Goal: Ask a question: Seek information or help from site administrators or community

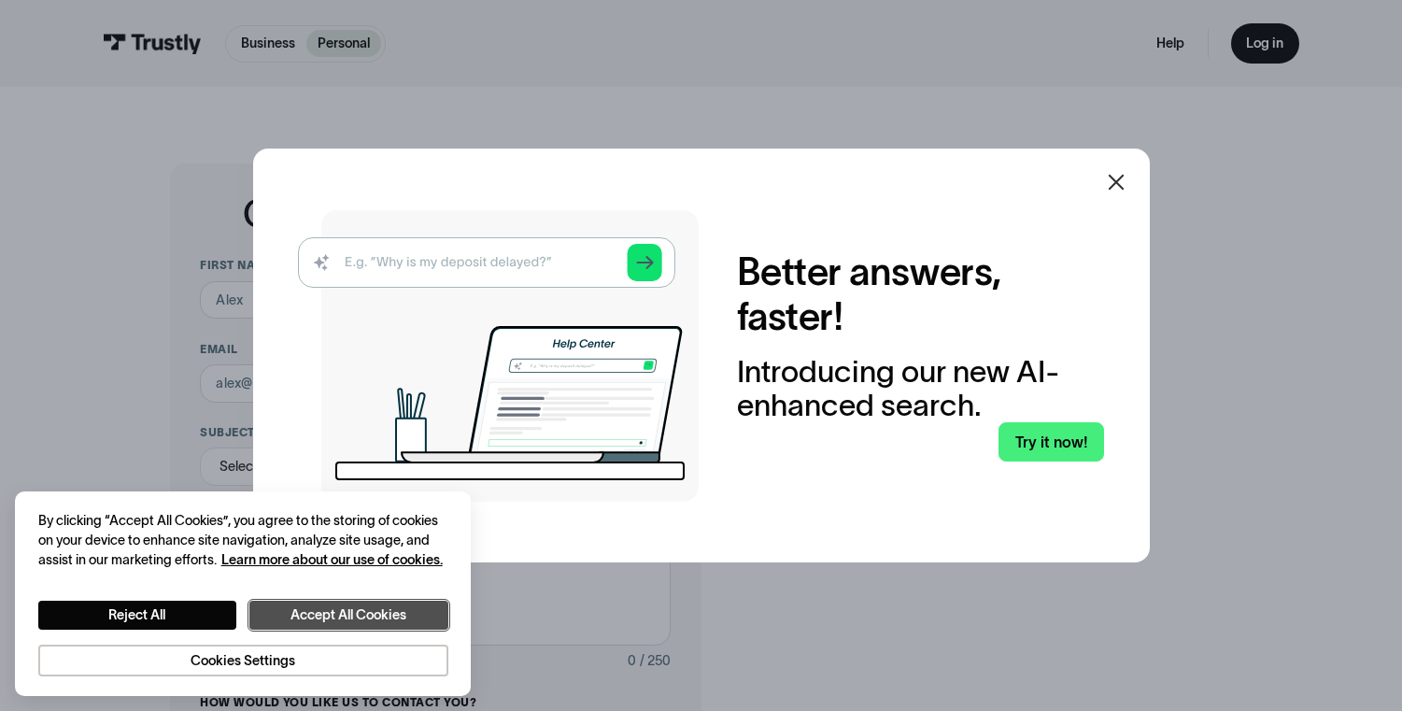
click at [320, 617] on button "Accept All Cookies" at bounding box center [348, 615] width 198 height 28
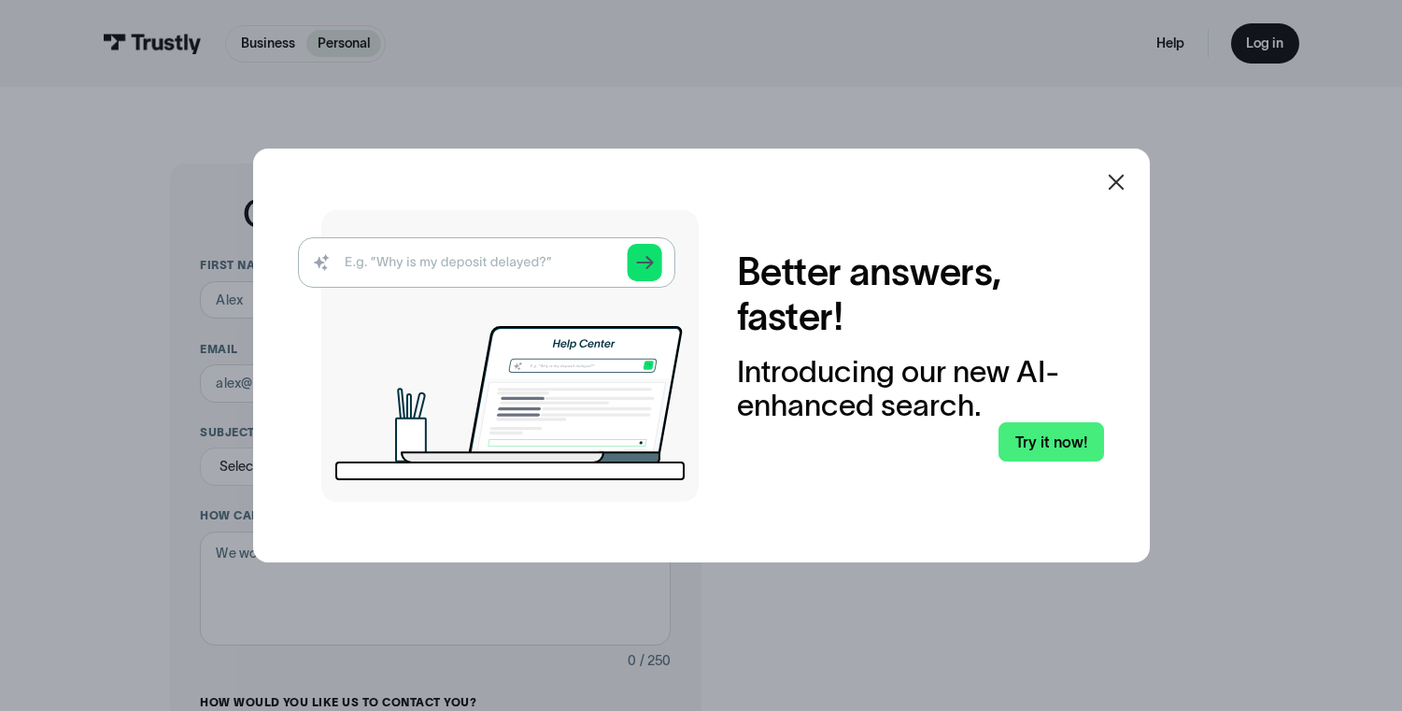
click at [1116, 174] on icon at bounding box center [1116, 182] width 22 height 22
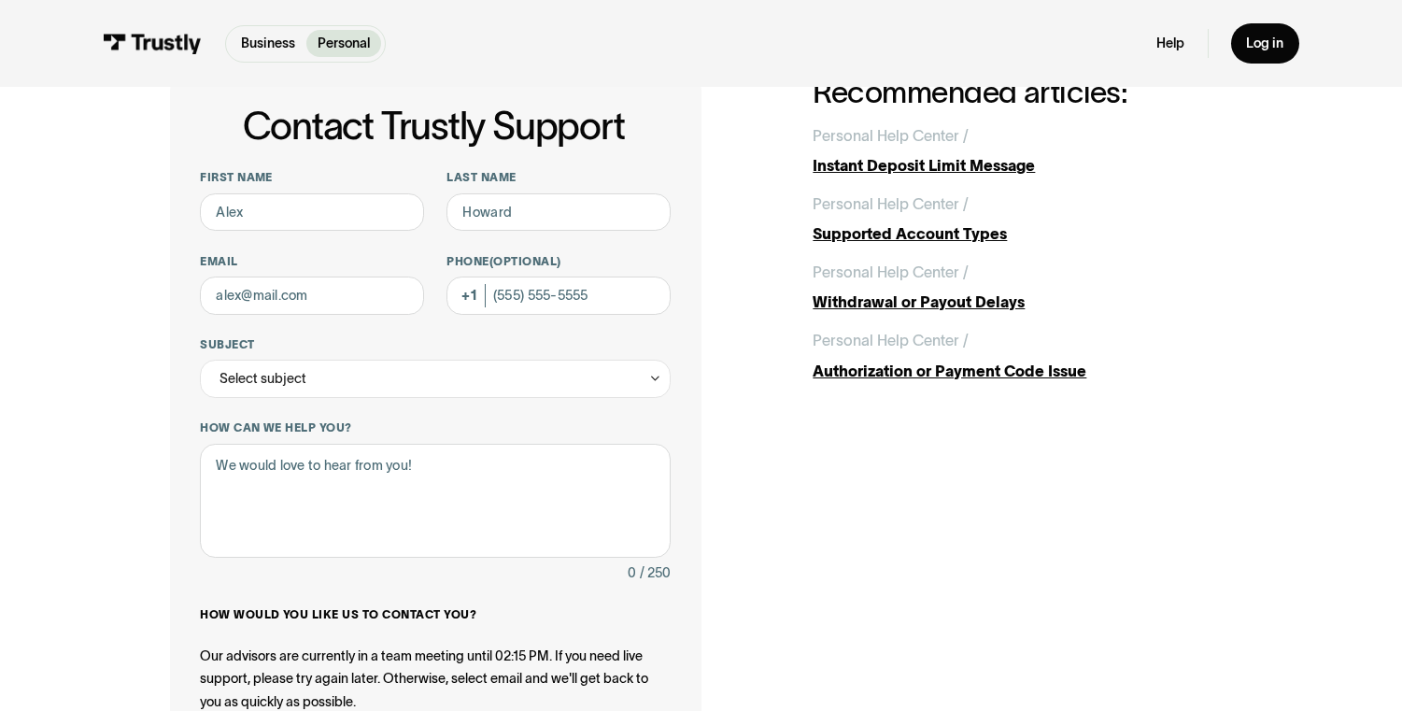
scroll to position [91, 0]
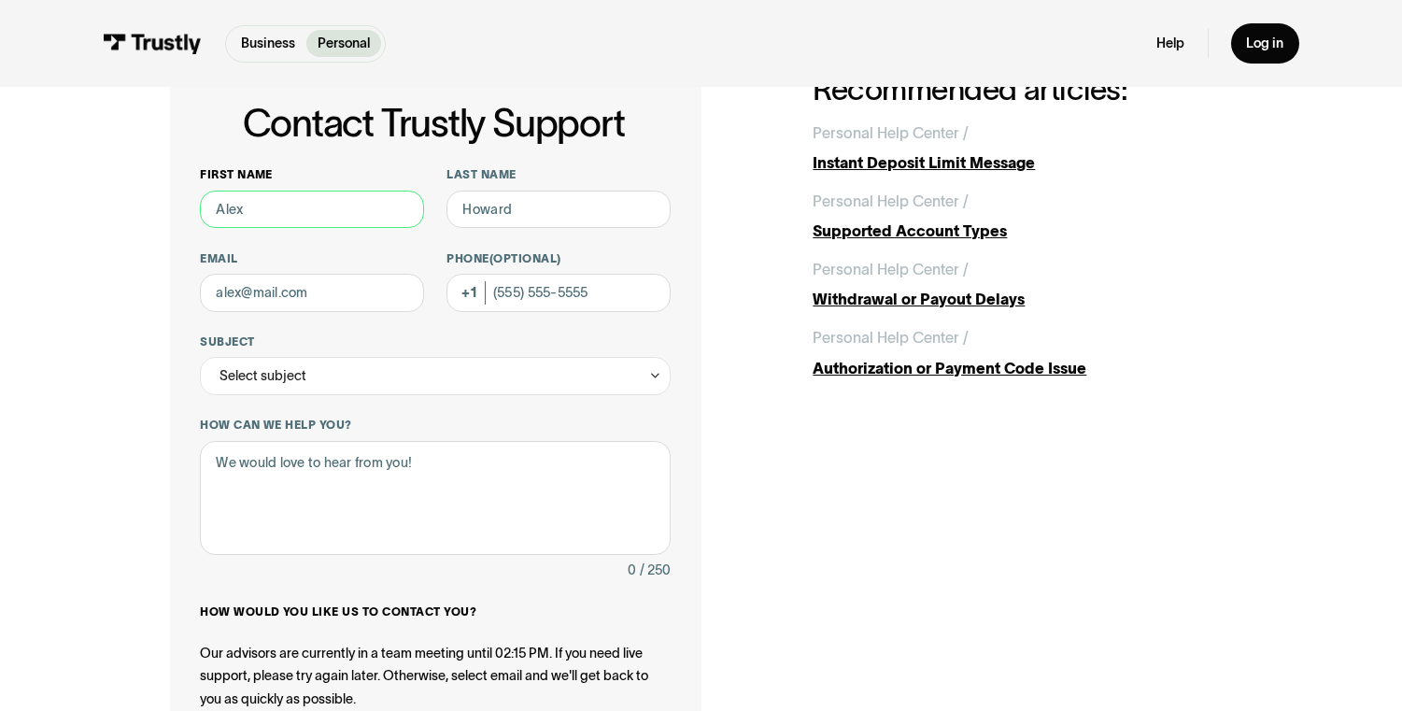
click at [346, 221] on input "First name" at bounding box center [312, 210] width 224 height 38
type input "PATRICK"
type input "McDonald"
type input "pat@ledwithabc.com"
type input "(707) 481-3400"
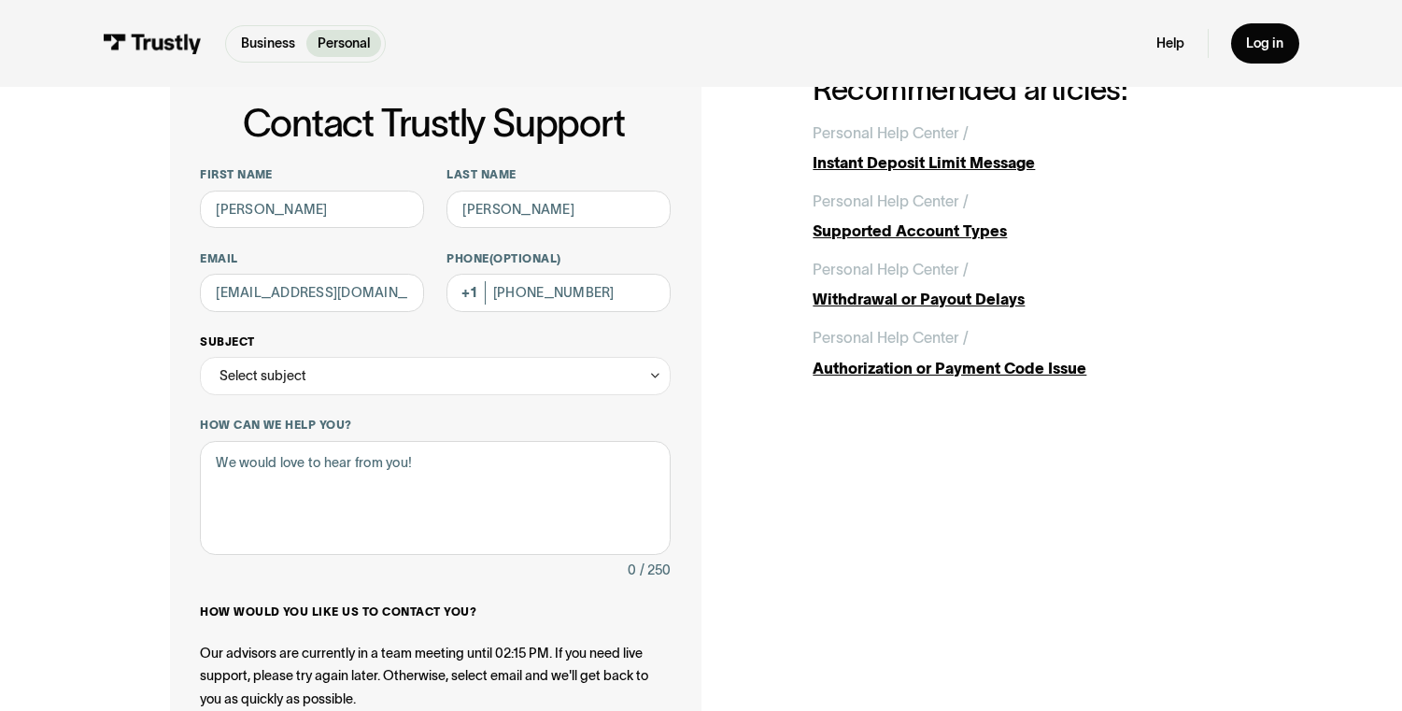
click at [647, 370] on div "Select subject" at bounding box center [435, 376] width 471 height 38
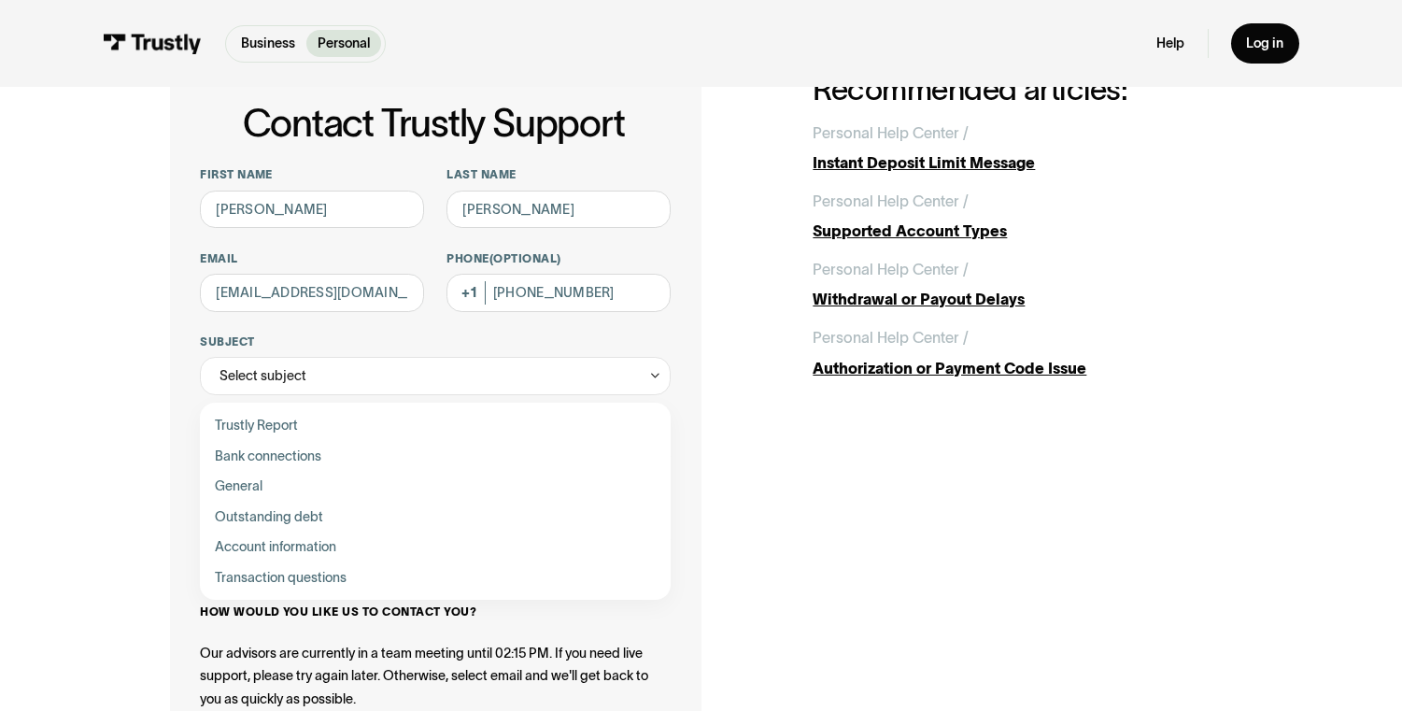
click at [294, 462] on div "Contact Trustly Support" at bounding box center [435, 456] width 456 height 31
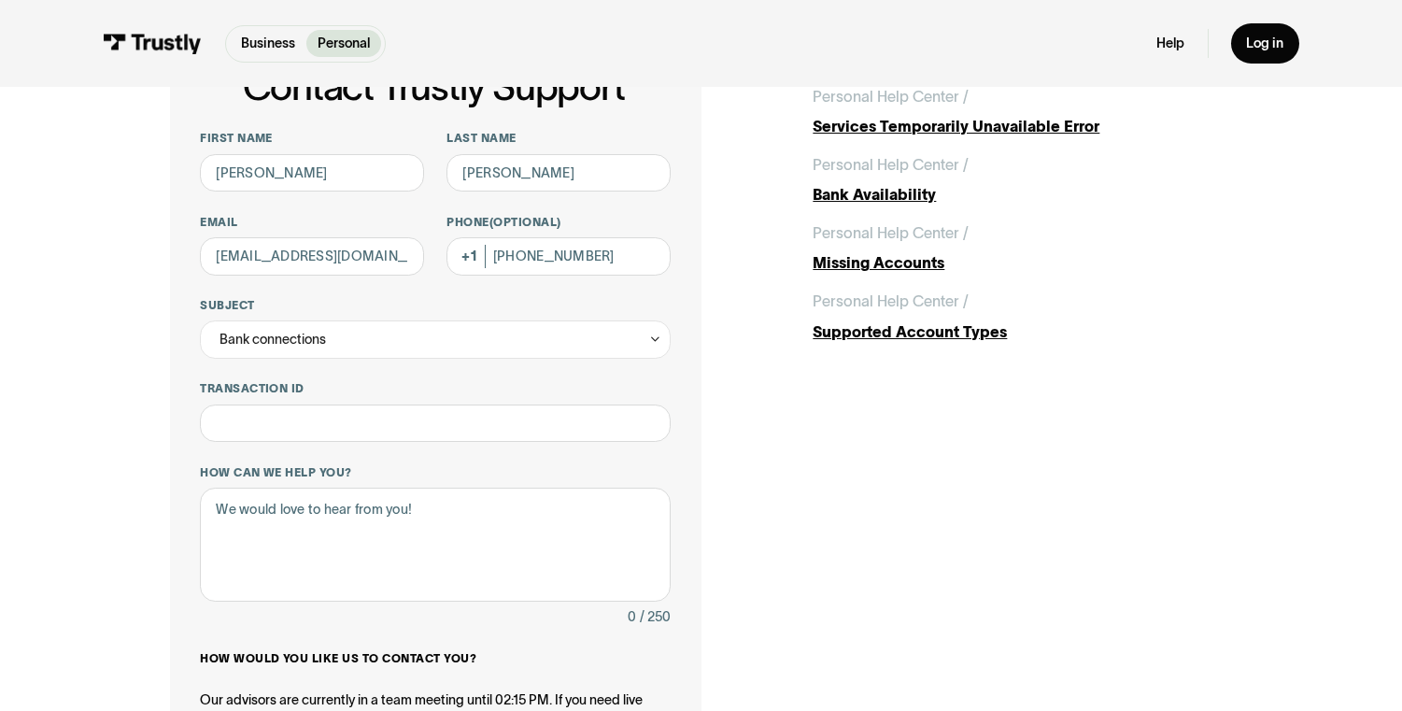
scroll to position [131, 0]
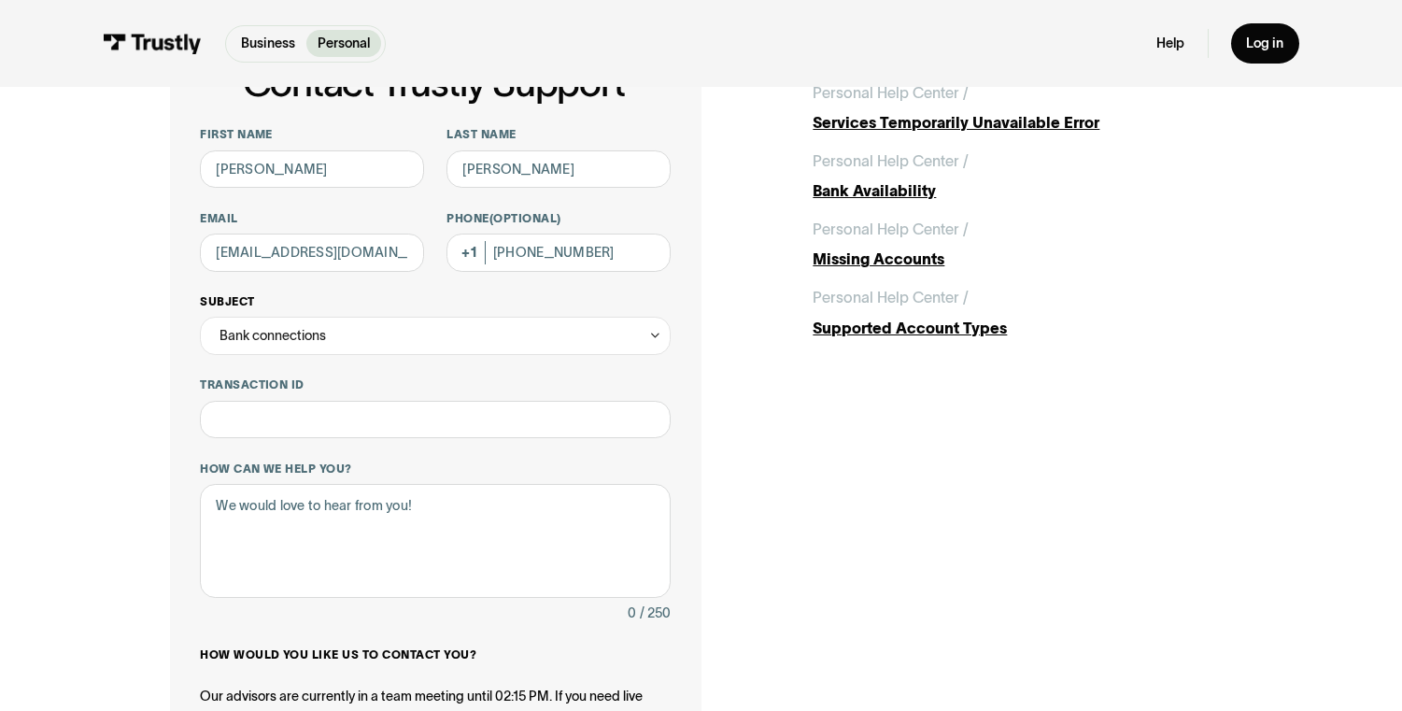
click at [632, 335] on div "Bank connections" at bounding box center [435, 336] width 471 height 38
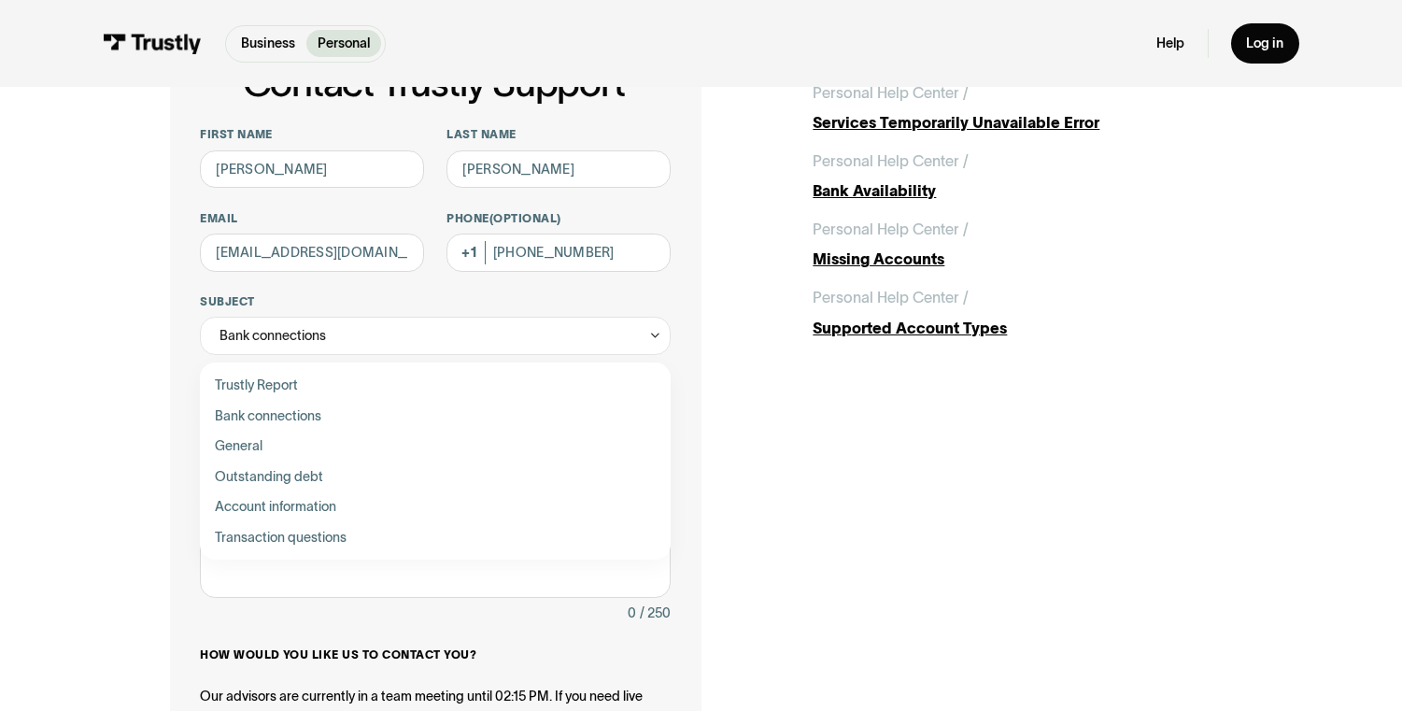
click at [280, 455] on div "Contact Trustly Support" at bounding box center [435, 446] width 456 height 31
type input "*******"
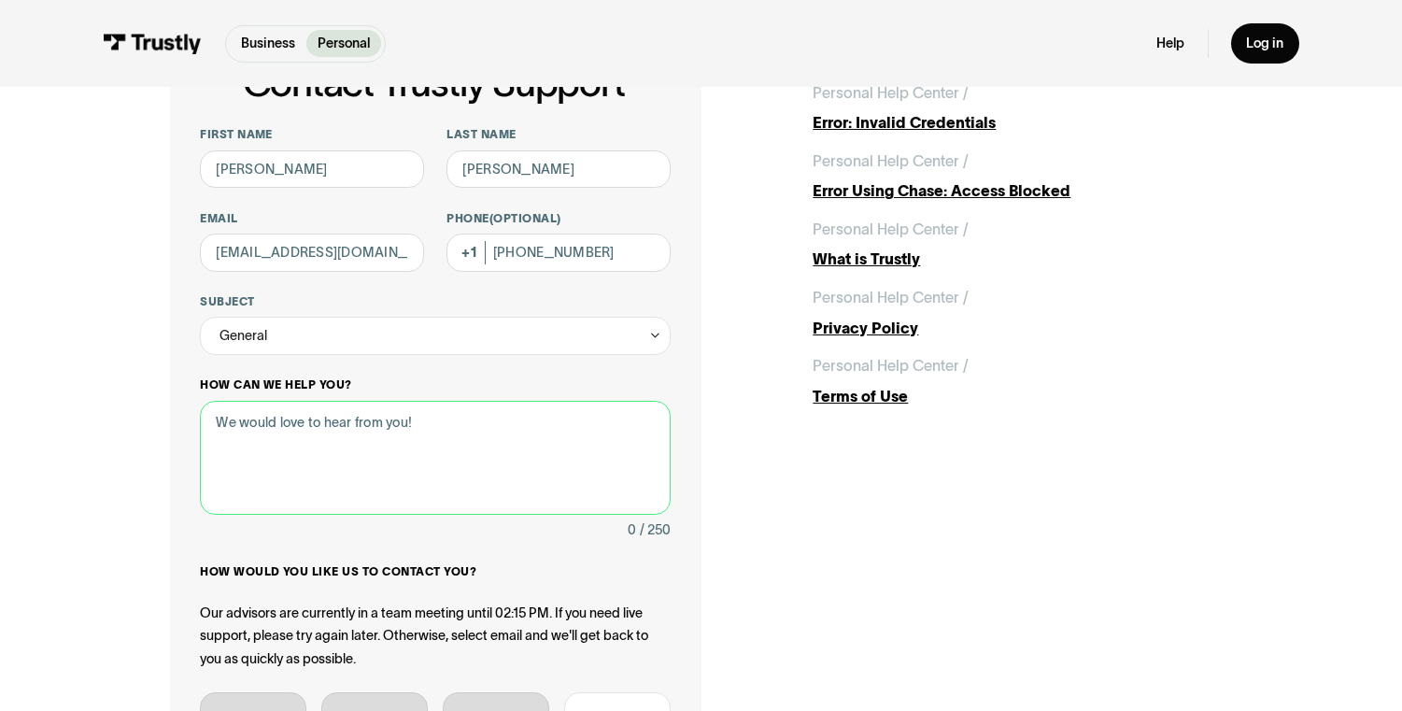
click at [313, 451] on textarea "How can we help you?" at bounding box center [435, 458] width 471 height 114
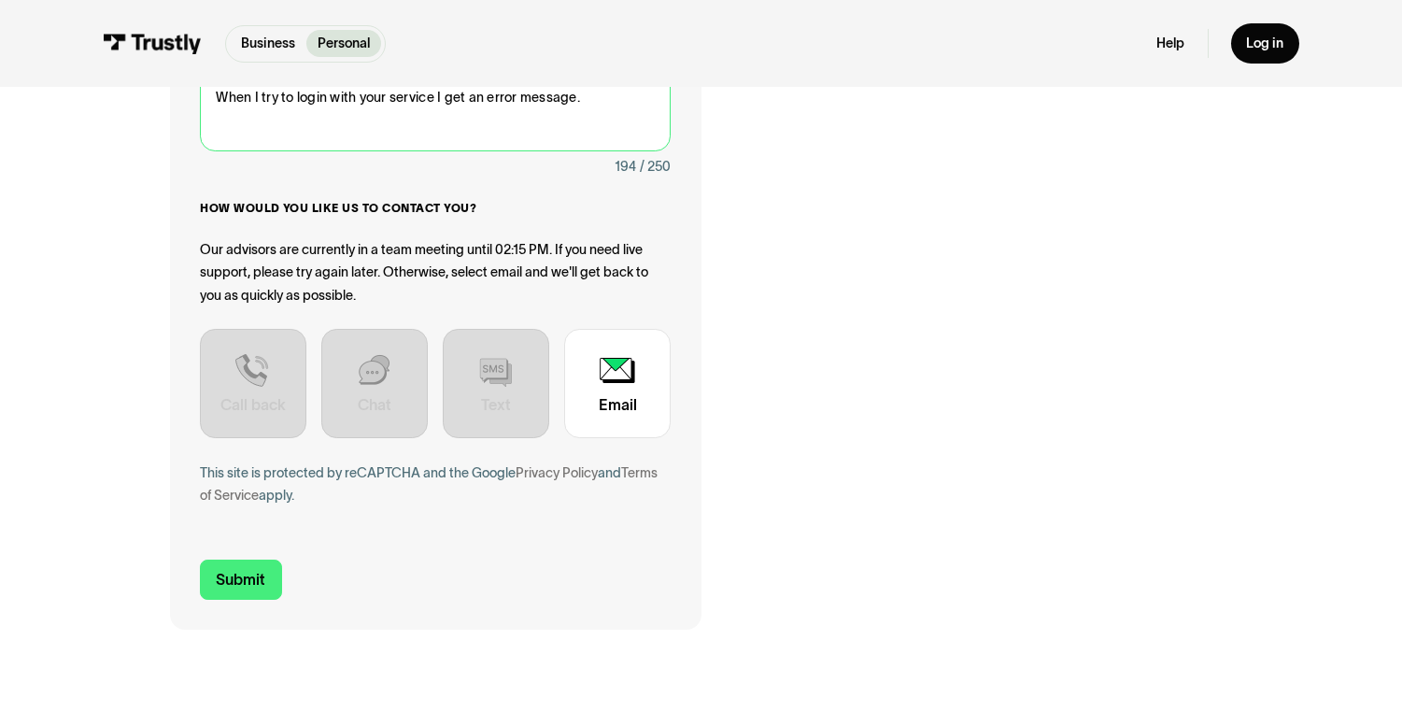
scroll to position [514, 0]
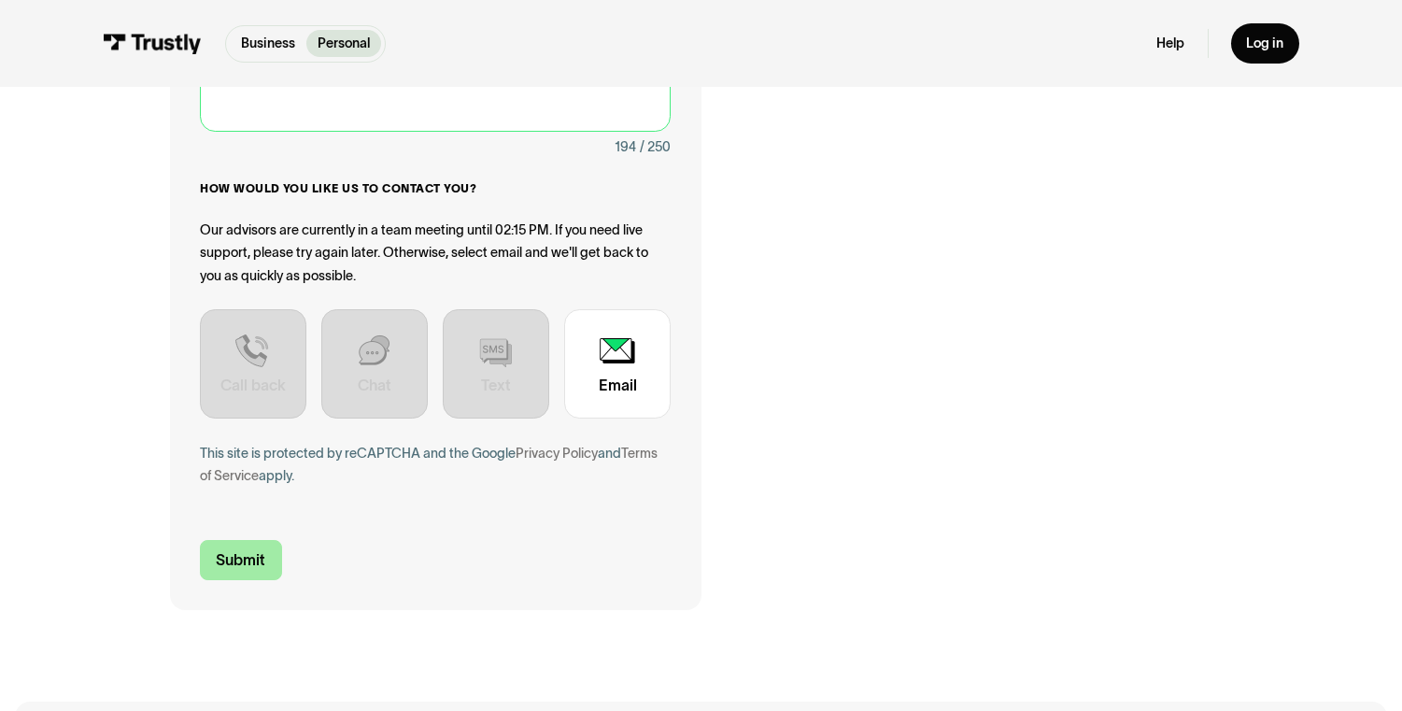
type textarea "I am trying to link my Columbia bank account to Prophet X. I have a company nam…"
click at [257, 567] on input "Submit" at bounding box center [241, 560] width 82 height 40
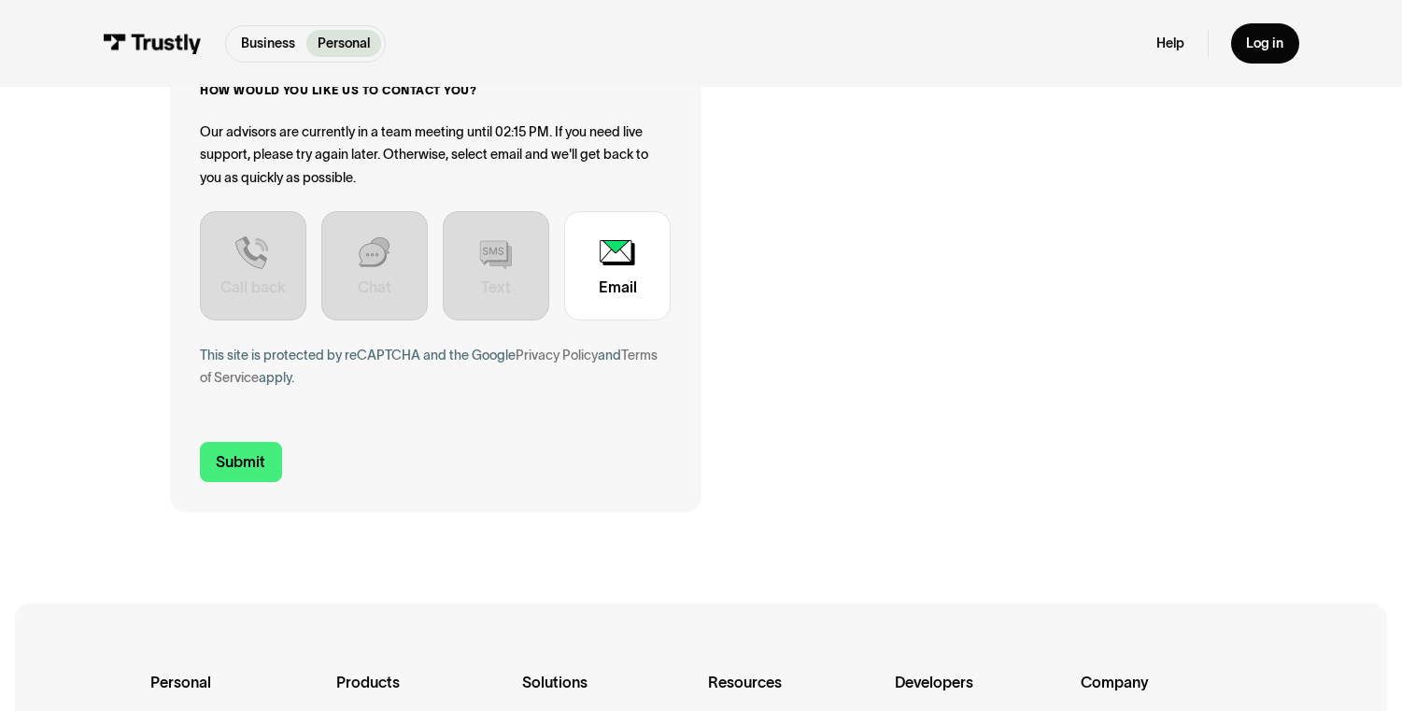
scroll to position [637, 0]
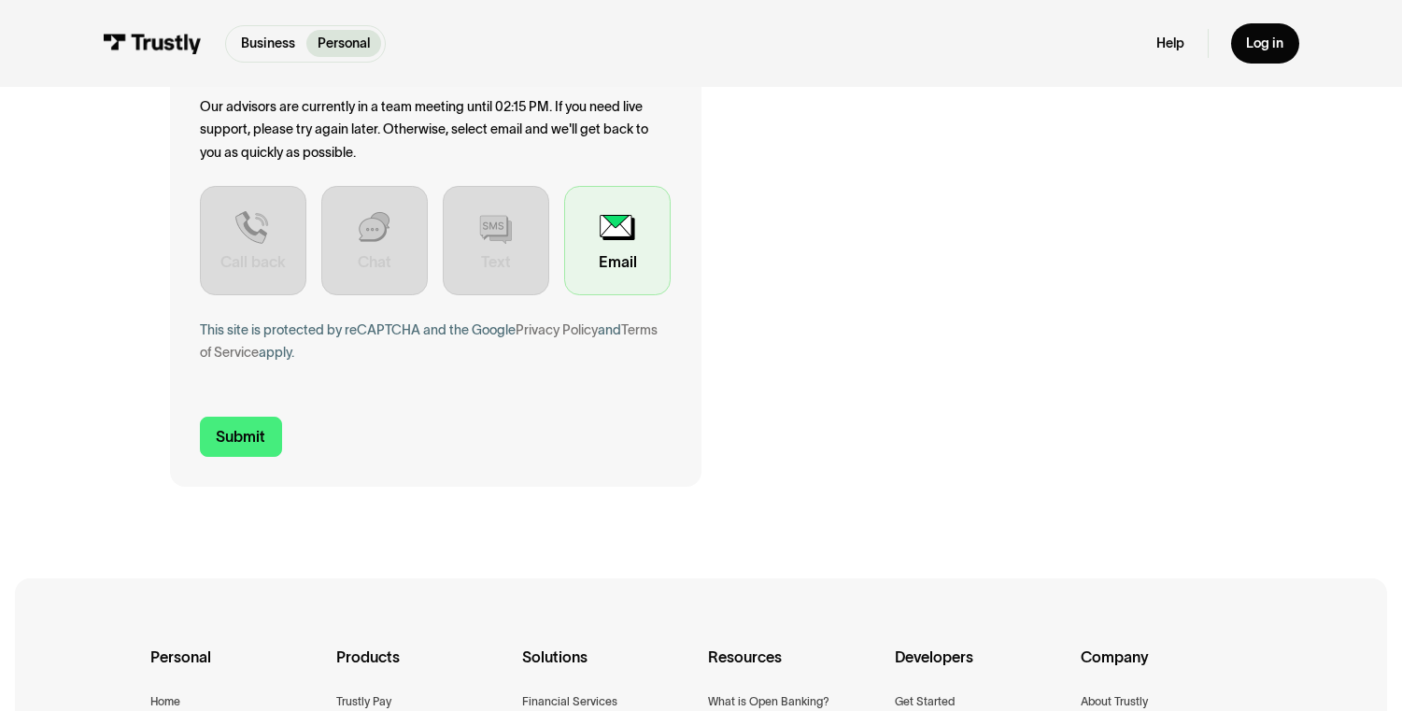
click at [642, 246] on div "Contact Trustly Support" at bounding box center [617, 240] width 107 height 109
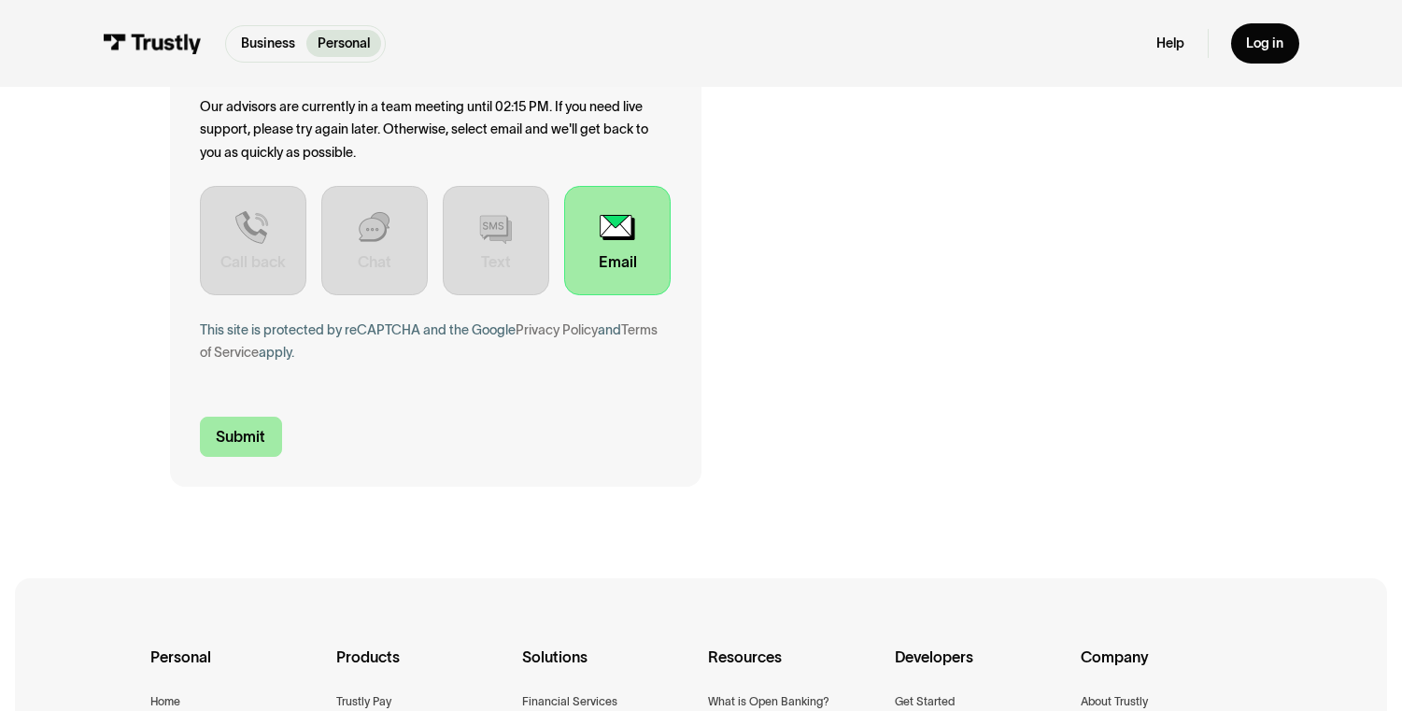
click at [253, 443] on input "Submit" at bounding box center [241, 437] width 82 height 40
type input "+17074813400"
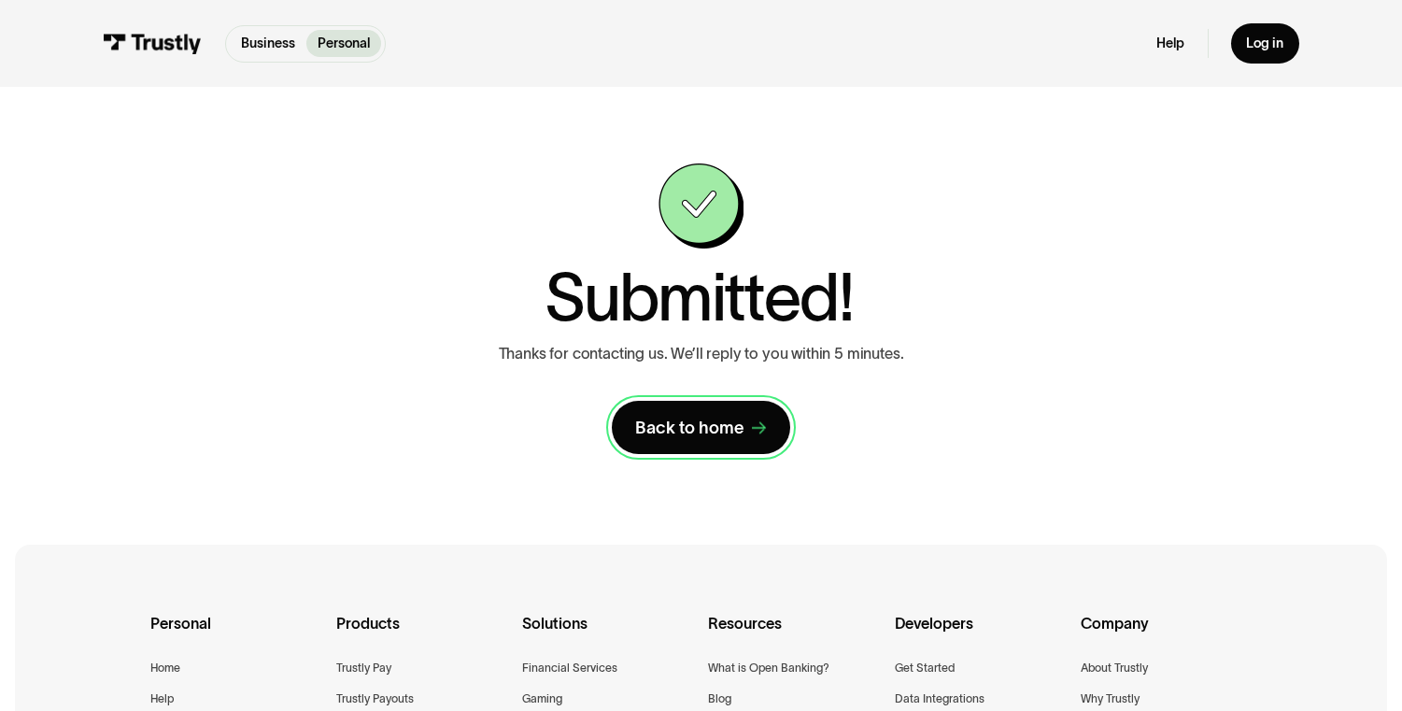
click at [731, 426] on div "Back to home" at bounding box center [689, 428] width 109 height 22
